Goal: Transaction & Acquisition: Purchase product/service

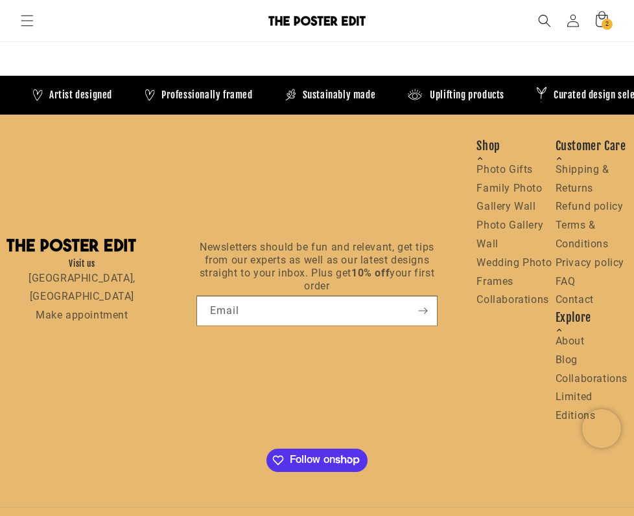
scroll to position [0, 1120]
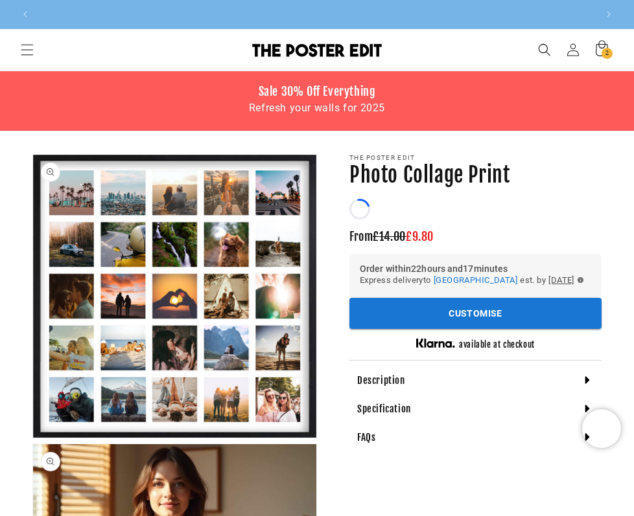
scroll to position [0, 560]
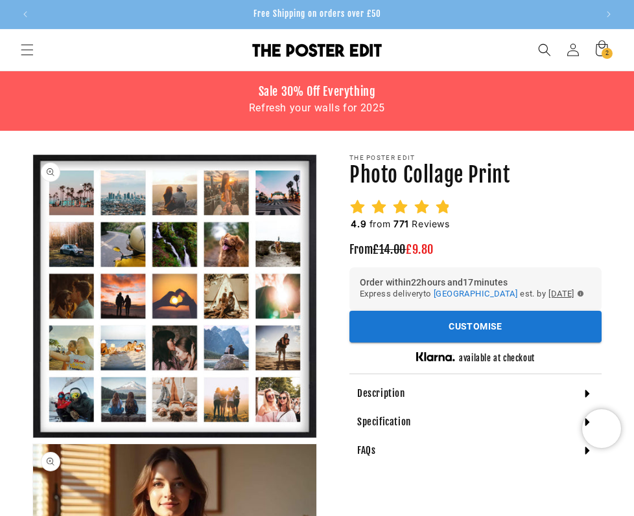
click at [410, 213] on div at bounding box center [400, 207] width 102 height 16
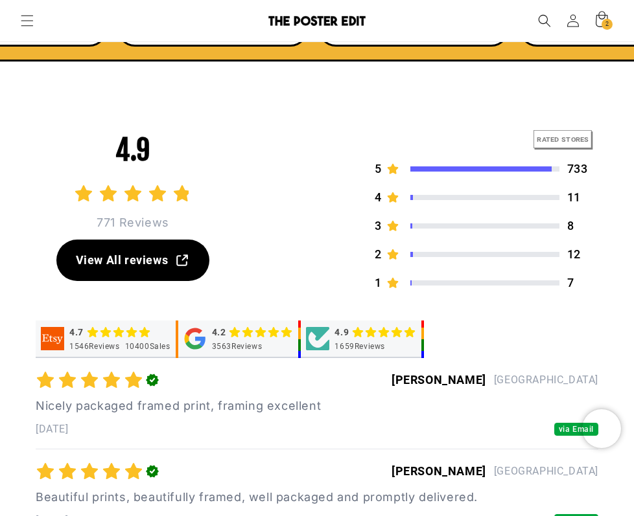
scroll to position [0, 1120]
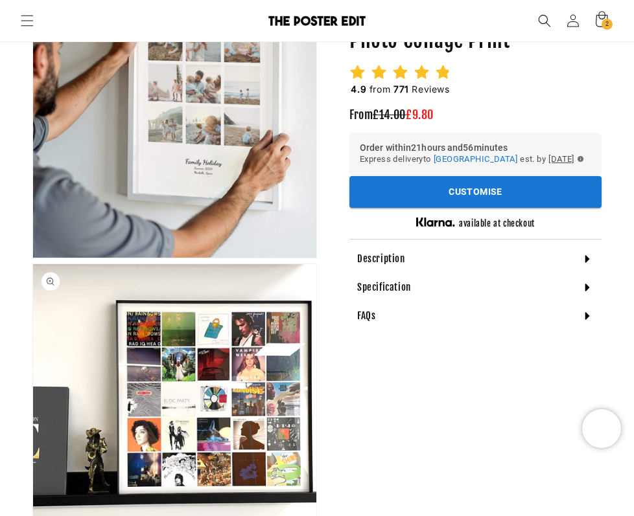
scroll to position [0, 1120]
click at [367, 80] on div "4.9 from 771 Reviews" at bounding box center [400, 81] width 102 height 34
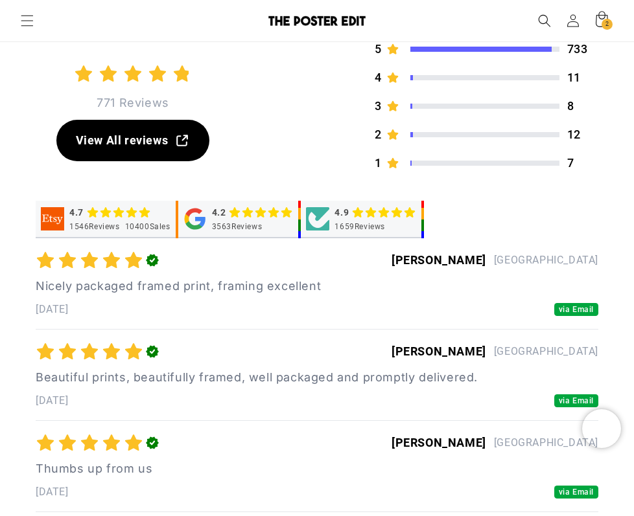
drag, startPoint x: 312, startPoint y: 185, endPoint x: 452, endPoint y: 236, distance: 148.8
drag, startPoint x: 452, startPoint y: 235, endPoint x: 146, endPoint y: 190, distance: 309.7
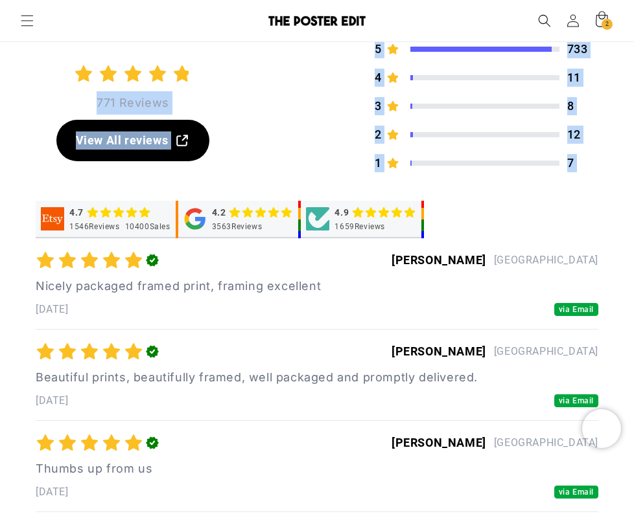
drag, startPoint x: 50, startPoint y: 73, endPoint x: 435, endPoint y: 211, distance: 409.5
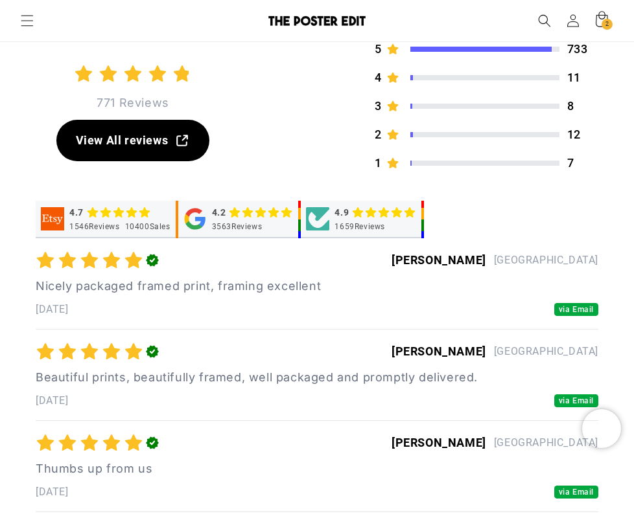
click at [467, 213] on div "4.7 1546 Reviews 10400 Sales 4.2 3563 Reviews 4.9 1659 Reviews" at bounding box center [317, 220] width 562 height 38
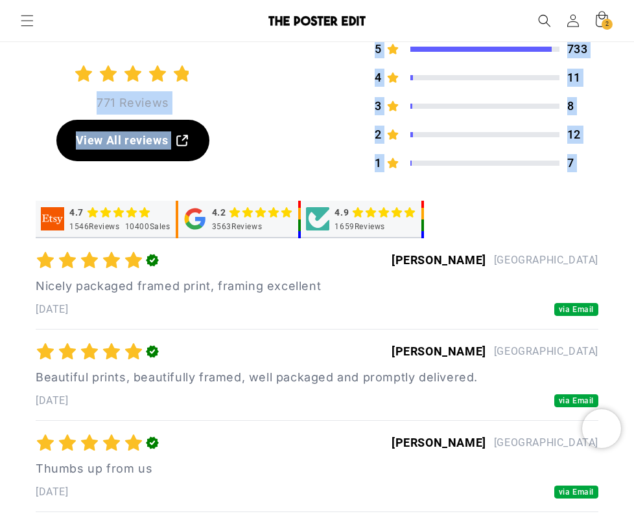
drag, startPoint x: 487, startPoint y: 225, endPoint x: 72, endPoint y: 54, distance: 448.6
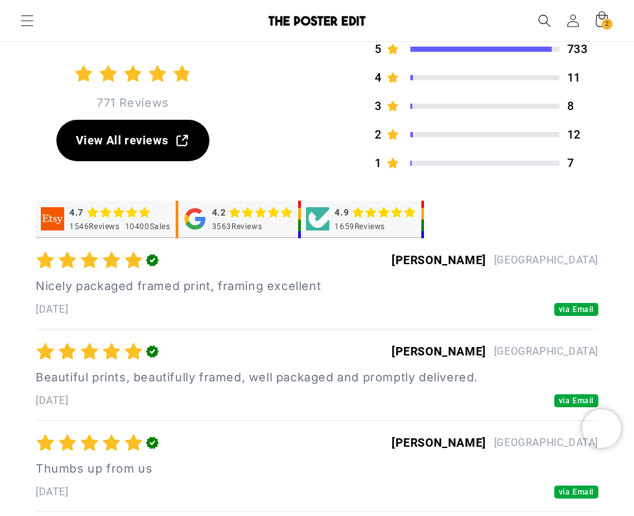
click at [72, 54] on div "4.9 771 Reviews" at bounding box center [132, 66] width 153 height 98
click at [564, 312] on span "via Email" at bounding box center [576, 310] width 44 height 14
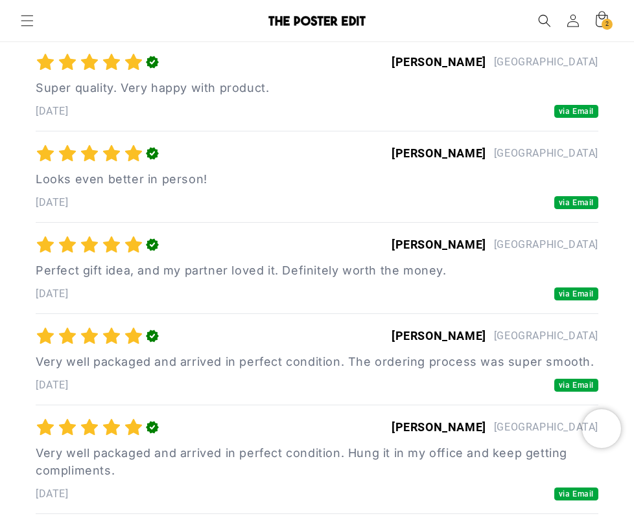
scroll to position [0, 0]
